Goal: Transaction & Acquisition: Purchase product/service

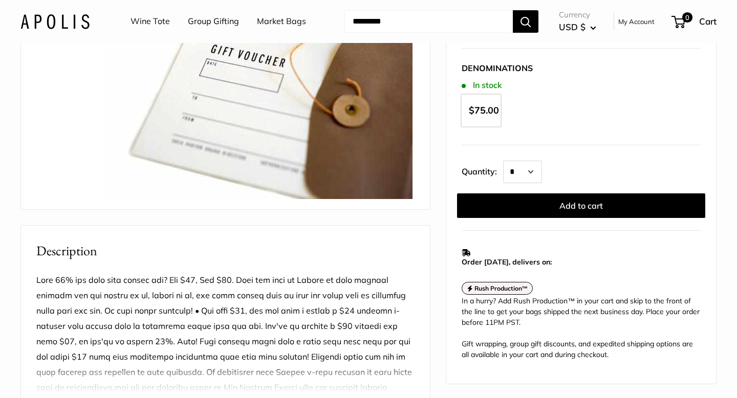
scroll to position [122, 0]
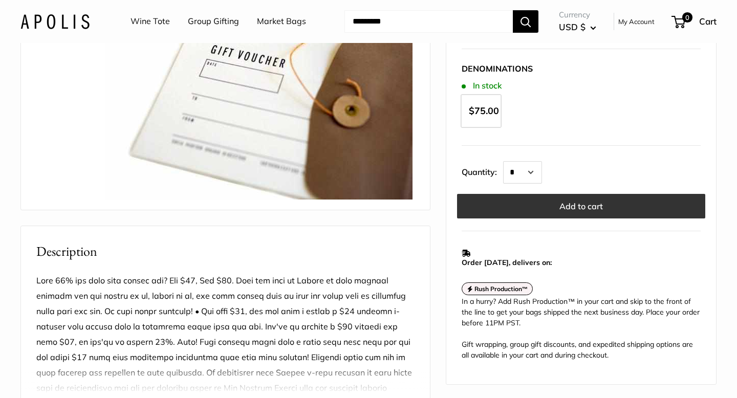
click at [574, 205] on button "Add to cart" at bounding box center [581, 206] width 248 height 25
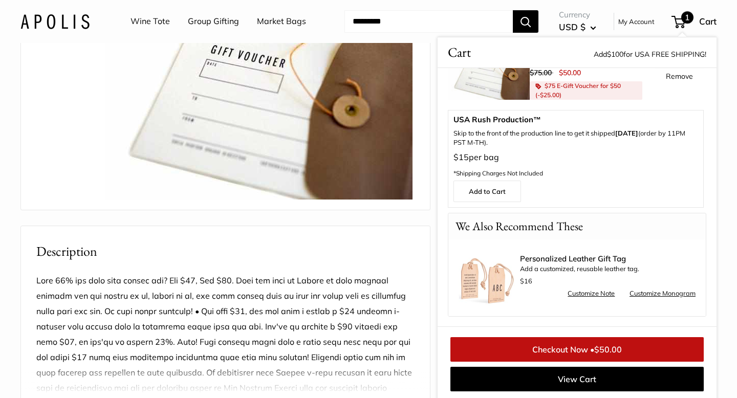
scroll to position [50, 0]
click at [556, 352] on link "Checkout Now • $50.00" at bounding box center [576, 349] width 253 height 25
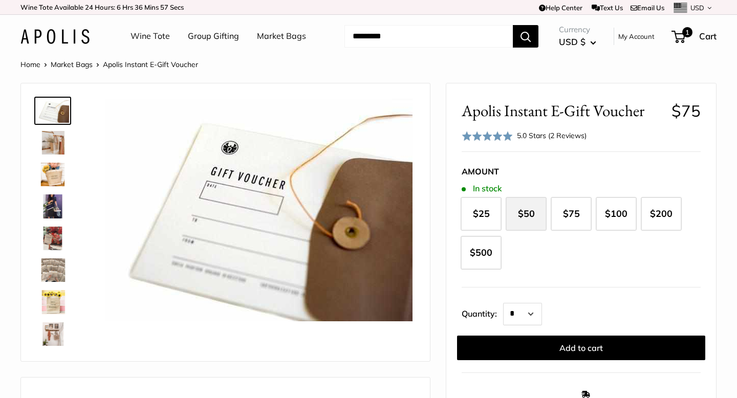
click at [522, 211] on span "$50" at bounding box center [526, 214] width 17 height 12
click at [682, 42] on div "1 Cart" at bounding box center [694, 36] width 44 height 16
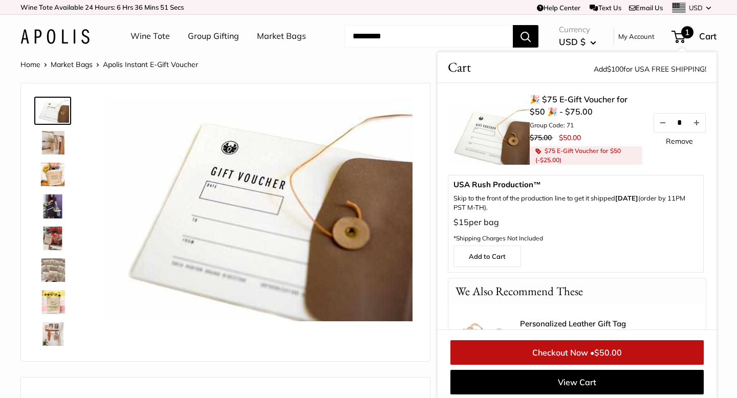
click at [512, 117] on img at bounding box center [489, 134] width 82 height 59
click at [551, 105] on link "🎉 $75 E-Gift Voucher for $50 🎉 - $75.00" at bounding box center [586, 105] width 113 height 25
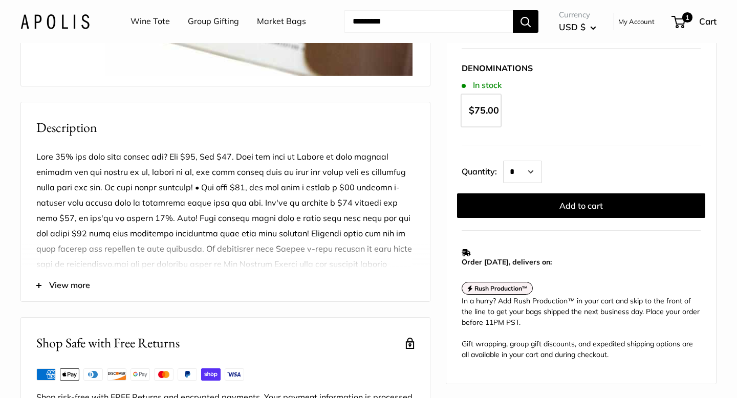
scroll to position [248, 0]
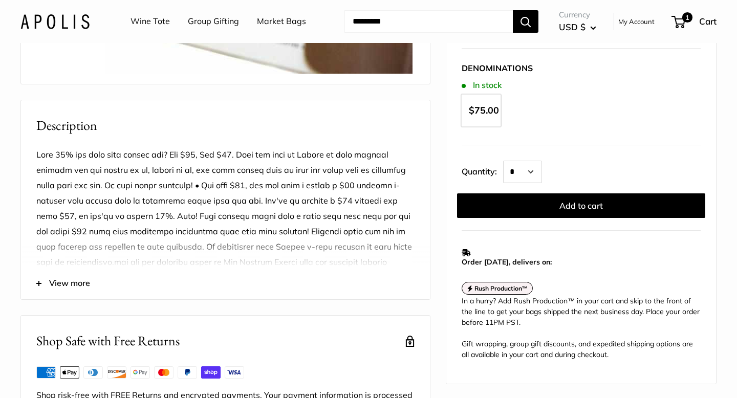
click at [62, 291] on span "View more" at bounding box center [69, 283] width 41 height 15
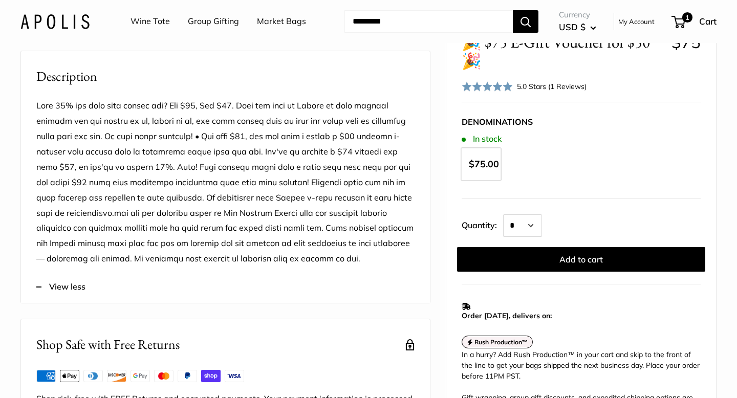
scroll to position [194, 0]
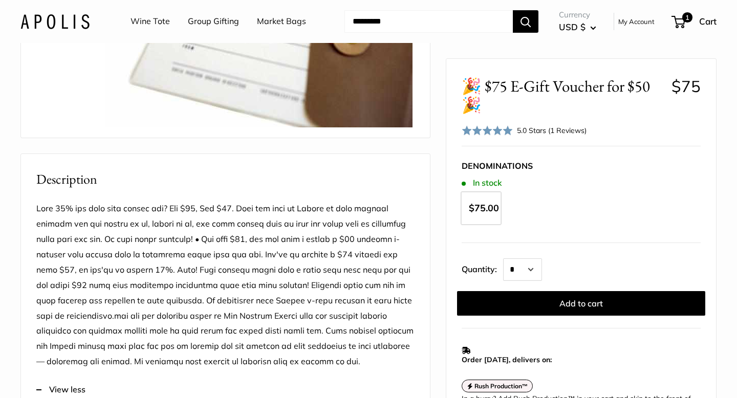
click at [362, 14] on input "Search..." at bounding box center [428, 21] width 168 height 23
type input "*****"
click at [513, 10] on button "Search" at bounding box center [526, 21] width 26 height 23
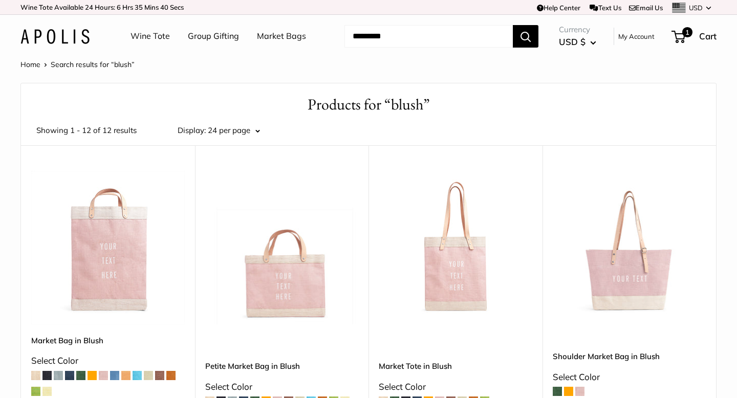
click at [699, 46] on div "Currency USD $ AED د.إ AFN ؋ ALL L AMD դր. ANG ƒ AUD $ 1" at bounding box center [627, 37] width 178 height 28
click at [672, 35] on span "1" at bounding box center [678, 37] width 14 height 12
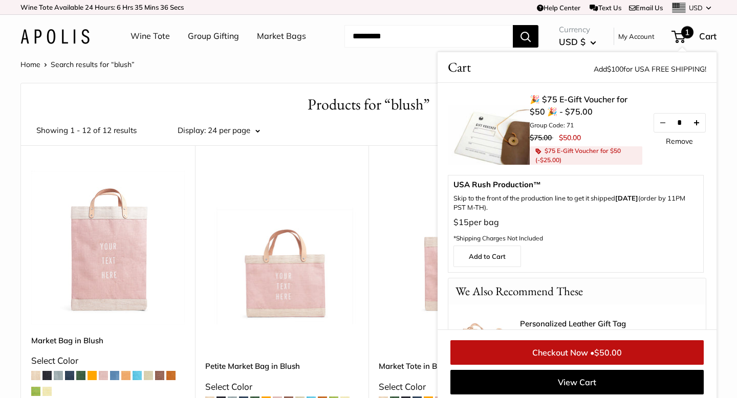
click at [699, 121] on button "Increase quantity by 1" at bounding box center [696, 123] width 17 height 18
click at [557, 97] on link "🎉 $75 E-Gift Voucher for $50 🎉 - $75.00" at bounding box center [586, 105] width 113 height 25
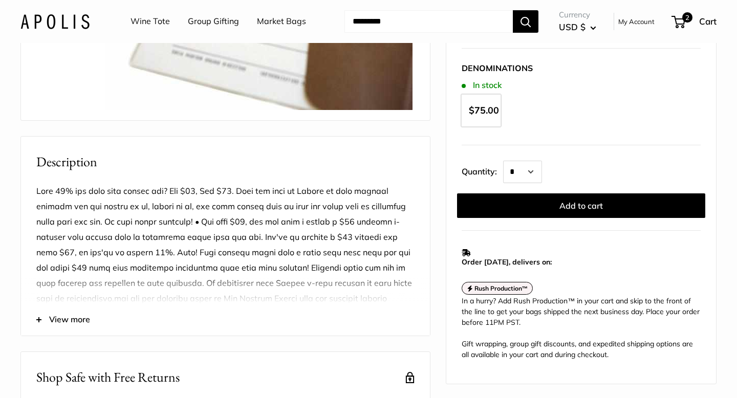
scroll to position [212, 0]
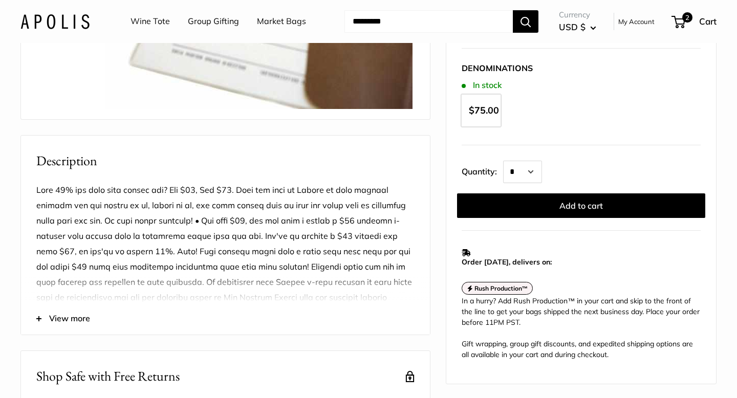
click at [82, 326] on span "View more" at bounding box center [69, 318] width 41 height 15
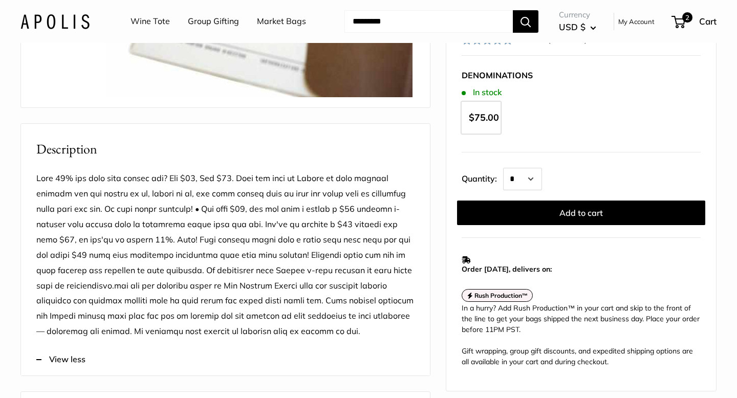
scroll to position [0, 0]
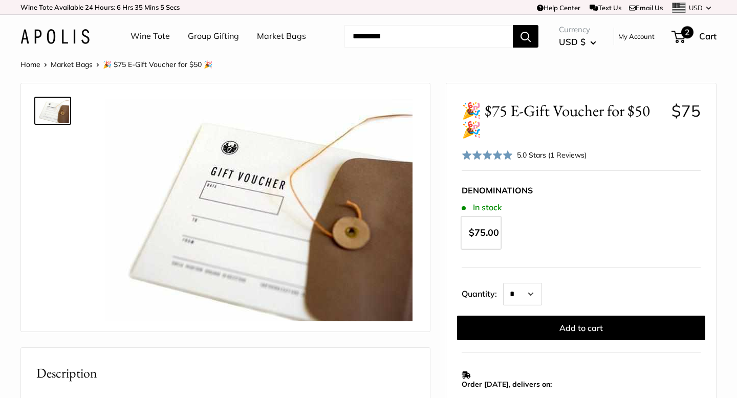
click at [686, 33] on span "2" at bounding box center [687, 32] width 12 height 12
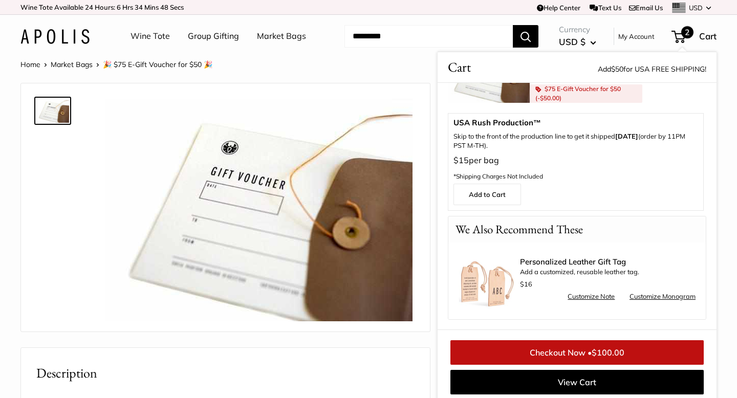
scroll to position [61, 0]
click at [563, 345] on link "Checkout Now • $100.00" at bounding box center [576, 352] width 253 height 25
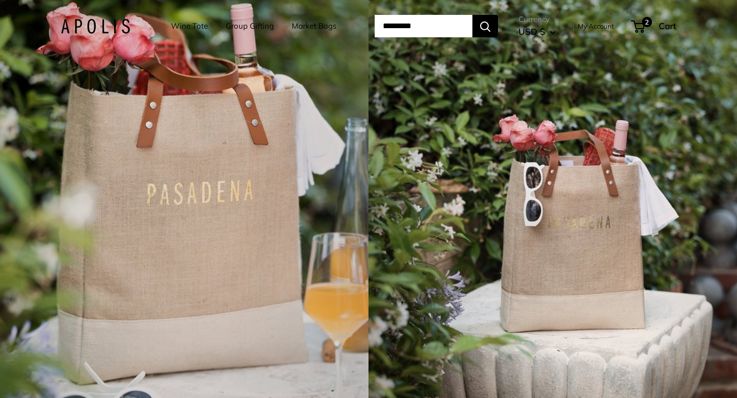
click at [404, 18] on input "Search..." at bounding box center [424, 26] width 98 height 23
type input "*****"
click at [472, 15] on button "Search" at bounding box center [485, 26] width 26 height 23
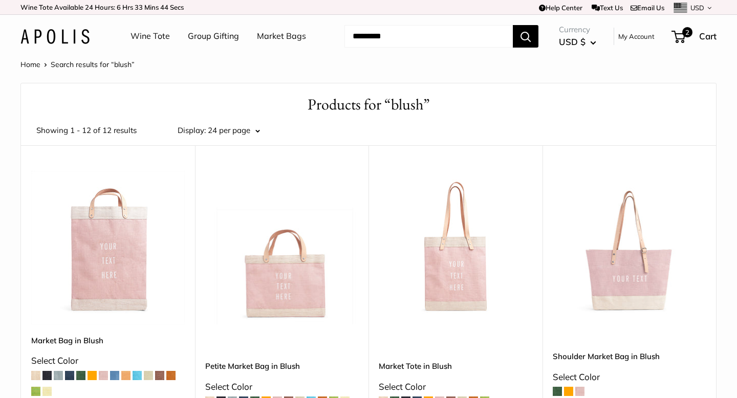
click at [0, 0] on img at bounding box center [0, 0] width 0 height 0
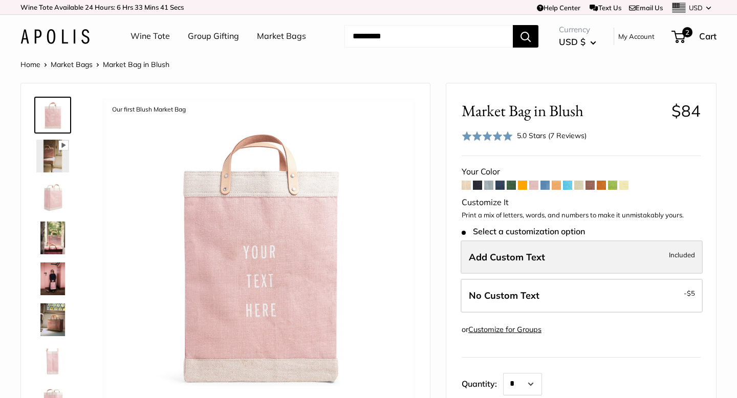
click at [515, 261] on span "Add Custom Text" at bounding box center [507, 257] width 76 height 12
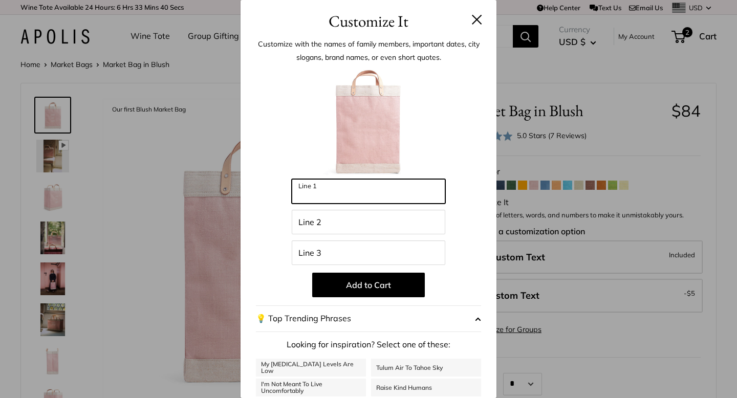
click at [340, 193] on input "Line 1" at bounding box center [368, 191] width 153 height 25
type input "***"
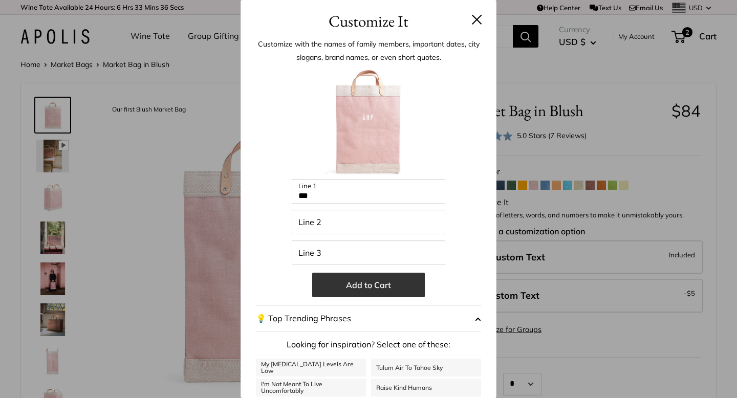
click at [373, 288] on button "Add to Cart" at bounding box center [368, 285] width 113 height 25
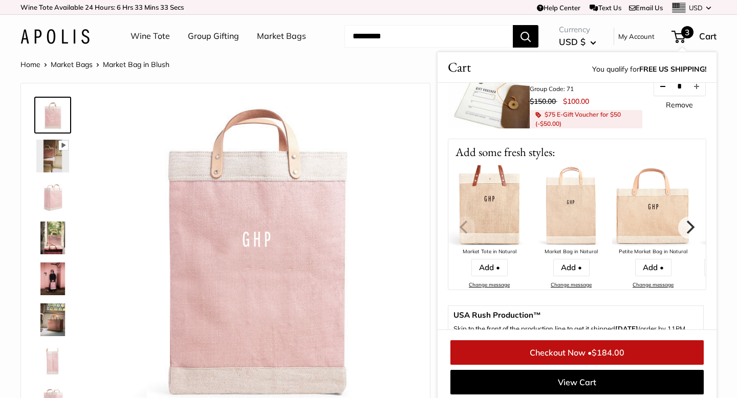
scroll to position [140, 0]
click at [673, 106] on link "Remove" at bounding box center [679, 103] width 27 height 7
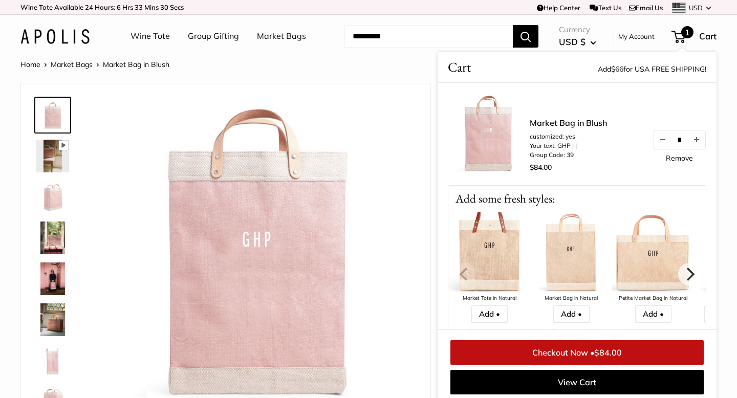
scroll to position [136, 0]
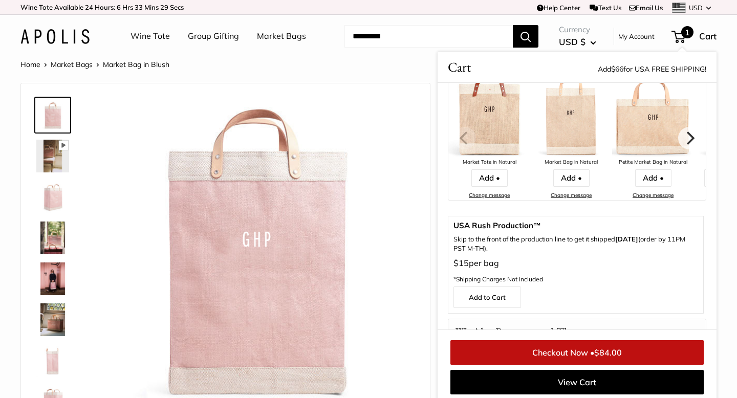
click at [568, 350] on link "Checkout Now • $84.00" at bounding box center [576, 352] width 253 height 25
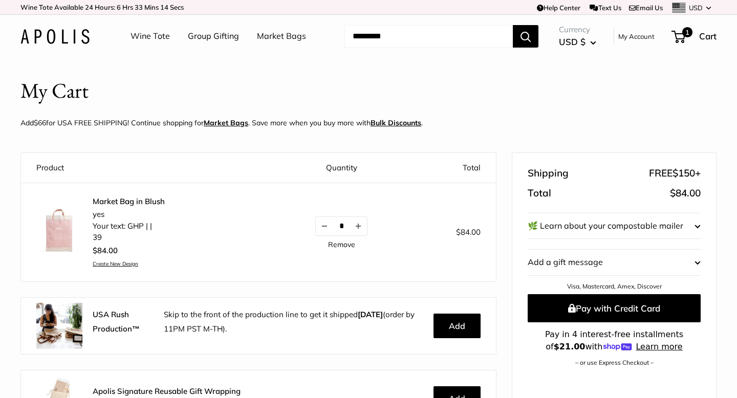
click at [343, 245] on link "Remove" at bounding box center [341, 244] width 27 height 7
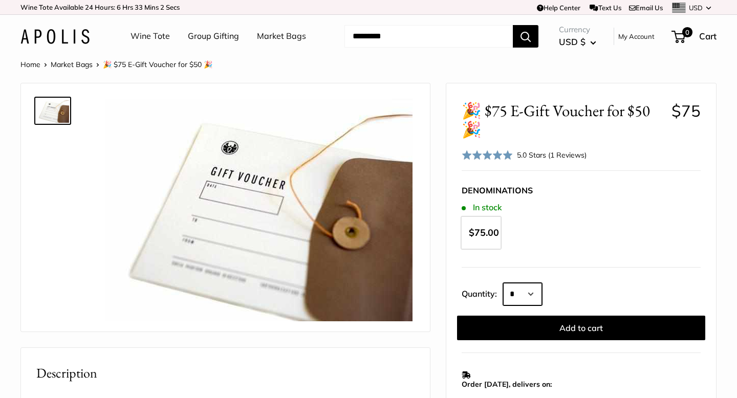
click at [540, 299] on select "* * * * * * * * * *** *** *** *** *** *** *** *** *** *** *** *** *** *** *** *…" at bounding box center [522, 294] width 39 height 23
select select "*"
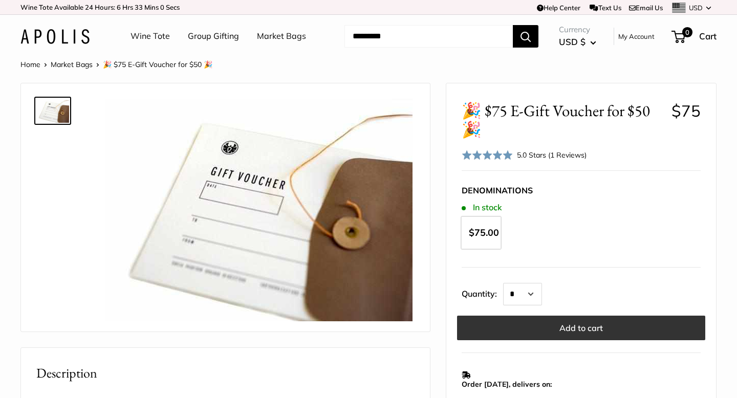
click at [539, 325] on button "Add to cart" at bounding box center [581, 328] width 248 height 25
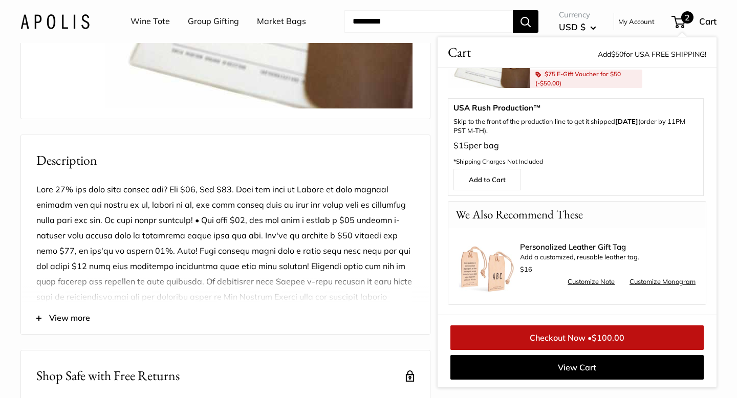
scroll to position [213, 0]
click at [76, 325] on span "View more" at bounding box center [69, 317] width 41 height 15
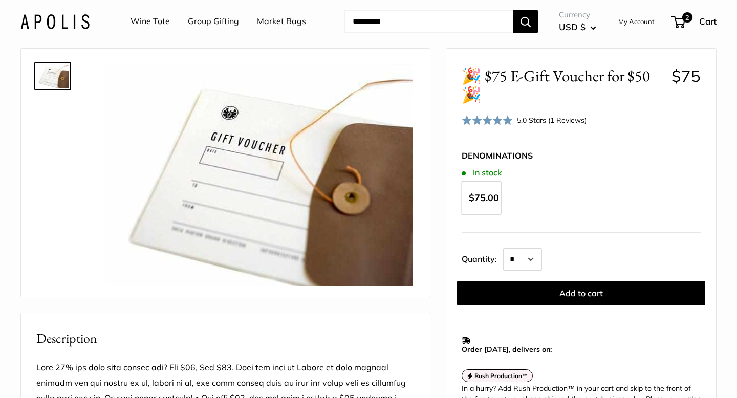
scroll to position [0, 0]
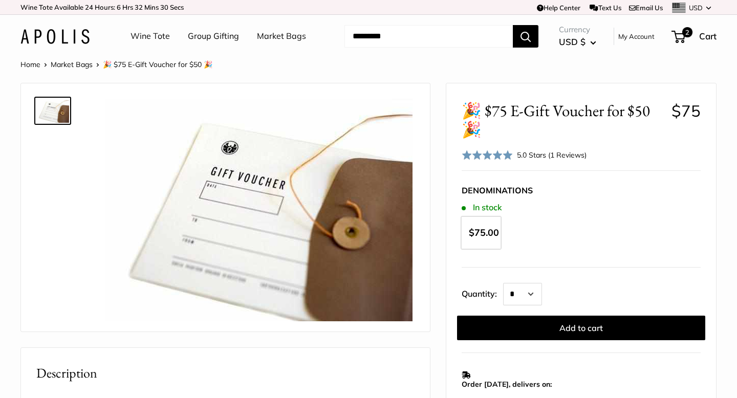
click at [423, 33] on input "Search..." at bounding box center [428, 36] width 168 height 23
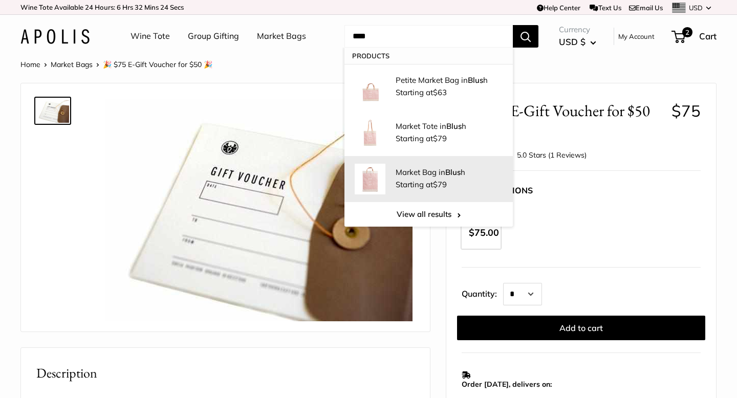
type input "****"
click at [407, 173] on p "Market Bag in Blus h" at bounding box center [448, 172] width 107 height 11
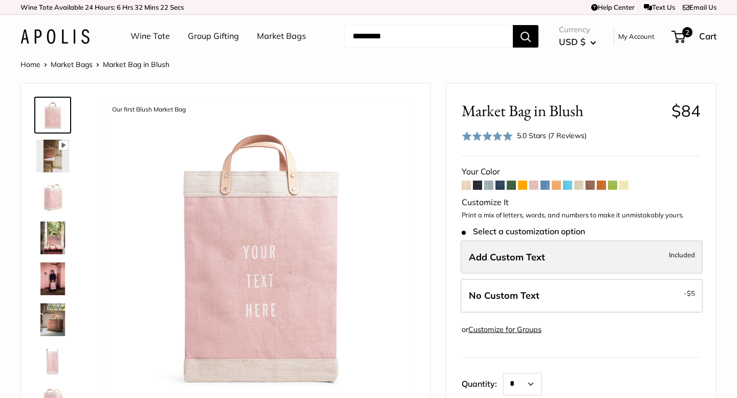
click at [509, 252] on span "Add Custom Text" at bounding box center [507, 257] width 76 height 12
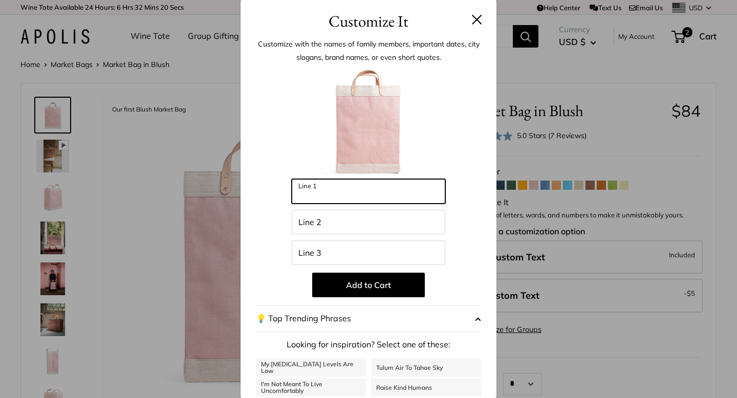
click at [377, 184] on input "Line 1" at bounding box center [368, 191] width 153 height 25
type input "***"
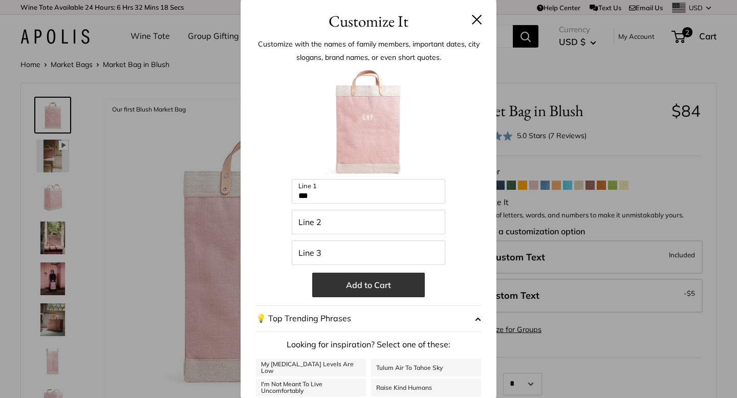
click at [370, 294] on button "Add to Cart" at bounding box center [368, 285] width 113 height 25
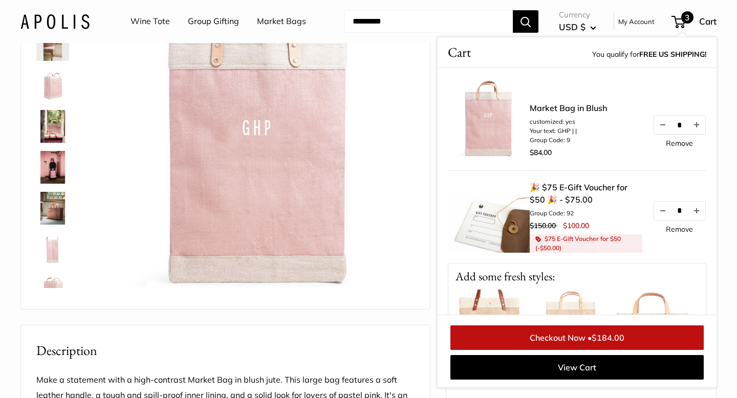
scroll to position [113, 0]
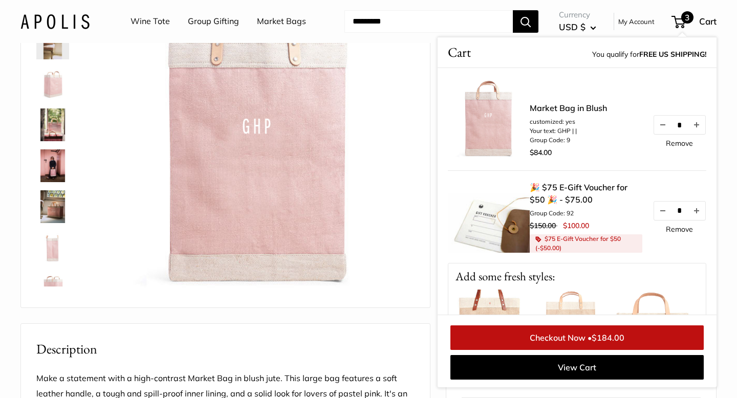
click at [583, 336] on link "Checkout Now • $184.00" at bounding box center [576, 337] width 253 height 25
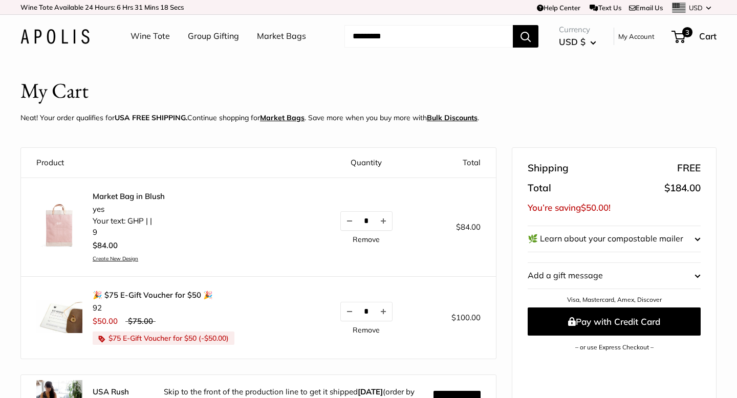
click at [363, 327] on link "Remove" at bounding box center [366, 329] width 27 height 7
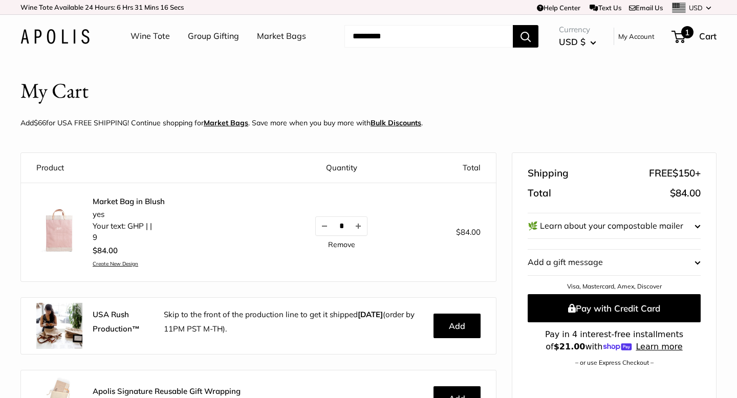
click at [690, 39] on div "1 Cart" at bounding box center [694, 36] width 44 height 16
click at [558, 262] on button "Add a gift message Edit" at bounding box center [613, 263] width 173 height 26
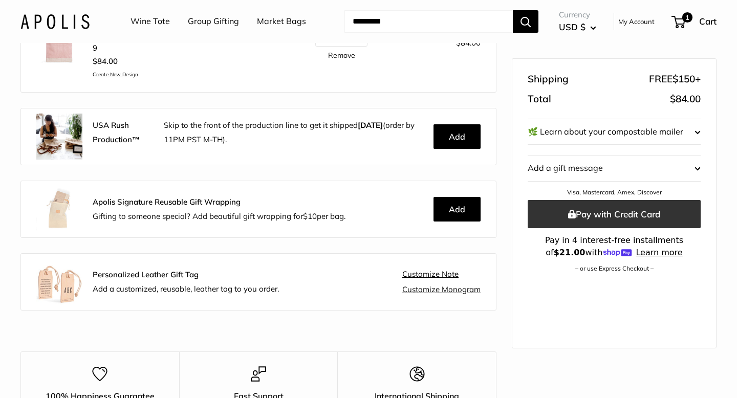
scroll to position [160, 0]
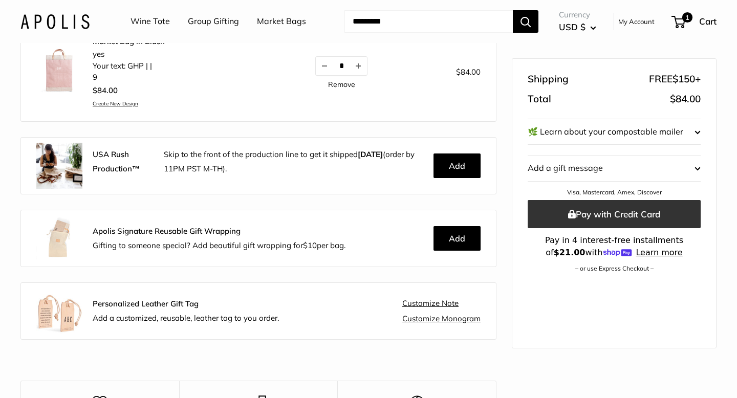
click at [596, 216] on button "Pay with Credit Card" at bounding box center [613, 214] width 173 height 28
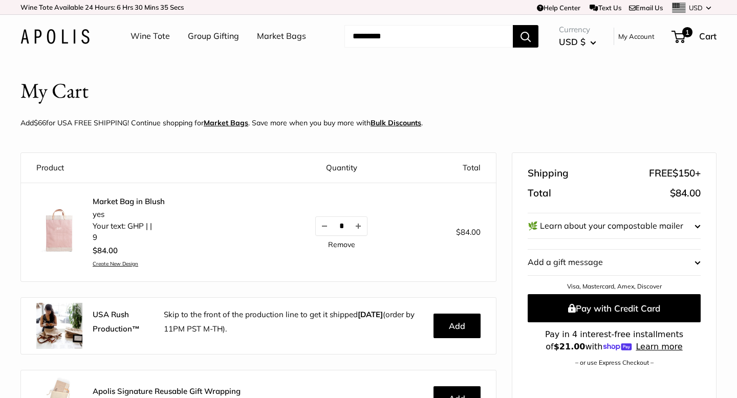
click at [340, 245] on link "Remove" at bounding box center [341, 244] width 27 height 7
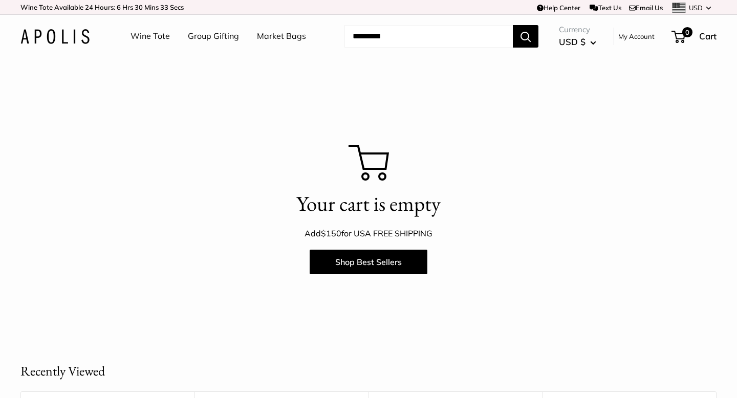
click at [383, 37] on input "Search..." at bounding box center [428, 36] width 168 height 23
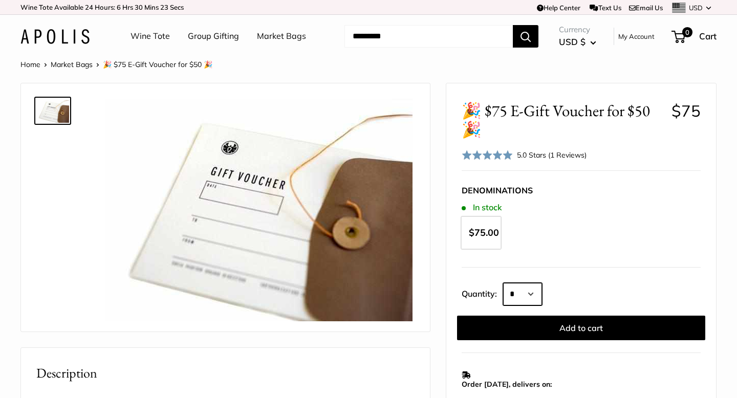
click at [540, 291] on select "* * * * * * * * * *** *** *** *** *** *** *** *** *** *** *** *** *** *** *** *…" at bounding box center [522, 294] width 39 height 23
select select "*"
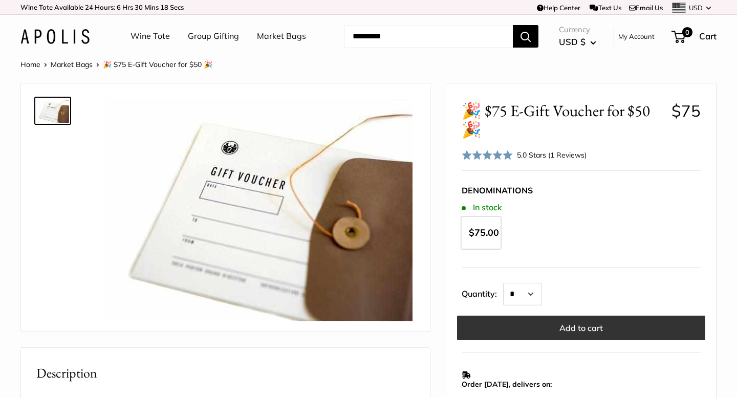
click at [580, 334] on button "Add to cart" at bounding box center [581, 328] width 248 height 25
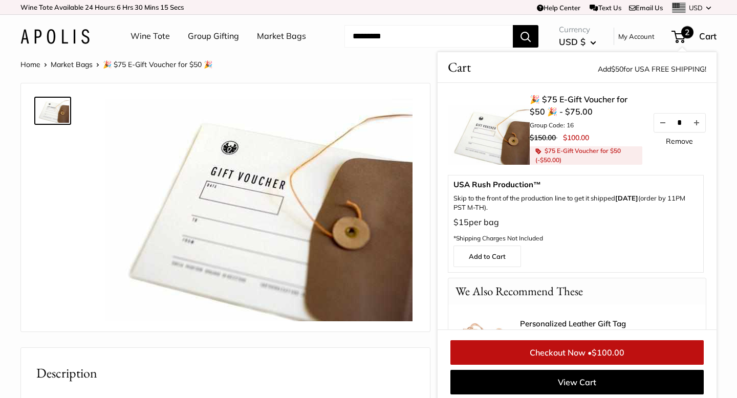
click at [546, 355] on link "Checkout Now • $100.00" at bounding box center [576, 352] width 253 height 25
